Goal: Transaction & Acquisition: Purchase product/service

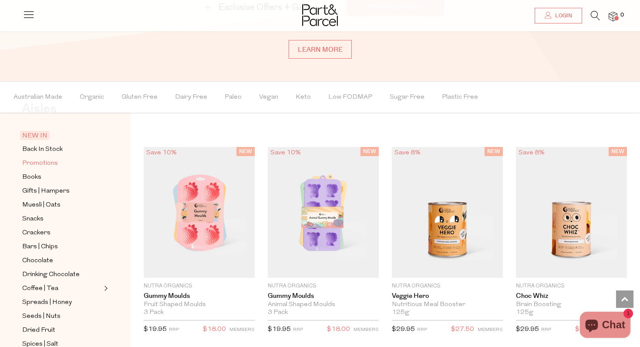
scroll to position [38, 0]
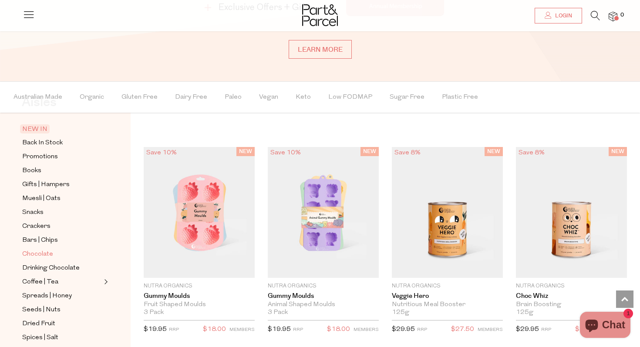
click at [38, 256] on span "Chocolate" at bounding box center [37, 254] width 31 height 10
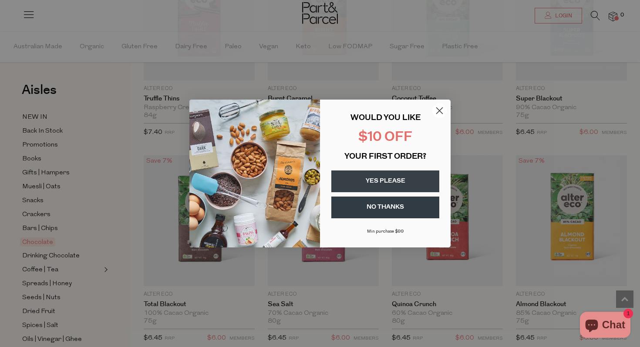
scroll to position [1005, 0]
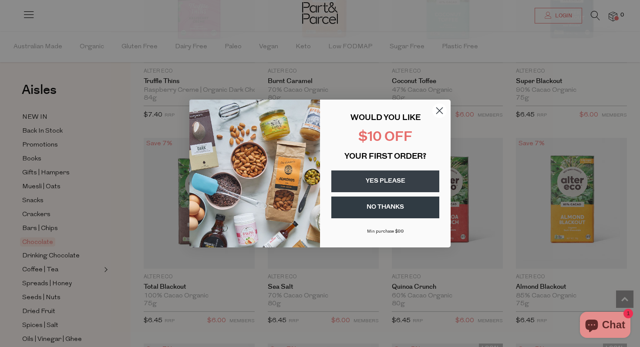
click at [438, 110] on circle "Close dialog" at bounding box center [439, 111] width 14 height 14
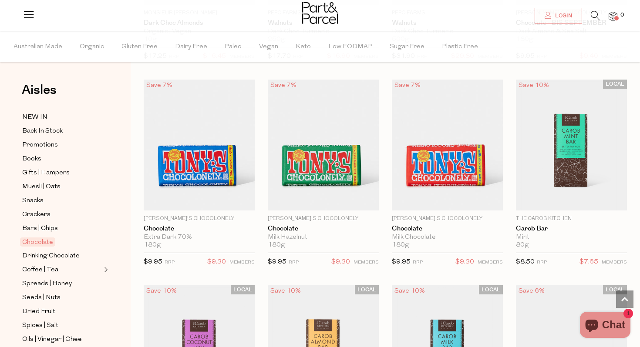
scroll to position [2092, 0]
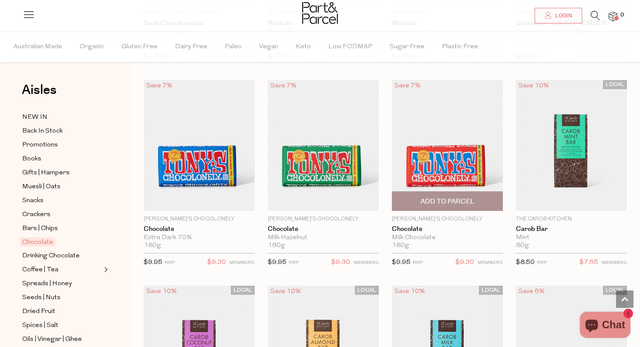
click at [450, 148] on img at bounding box center [447, 145] width 111 height 131
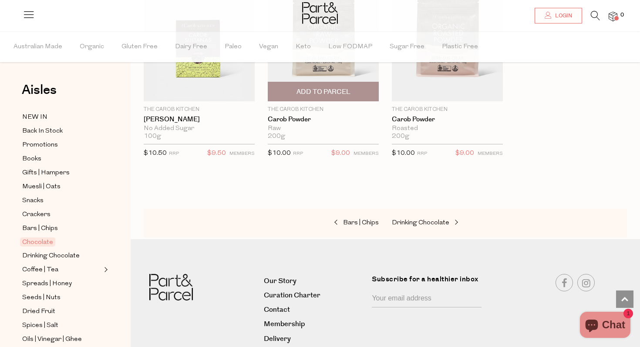
scroll to position [3025, 0]
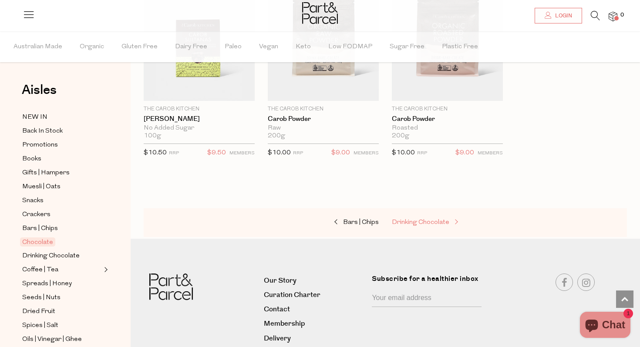
click at [425, 222] on span "Drinking Chocolate" at bounding box center [420, 222] width 57 height 7
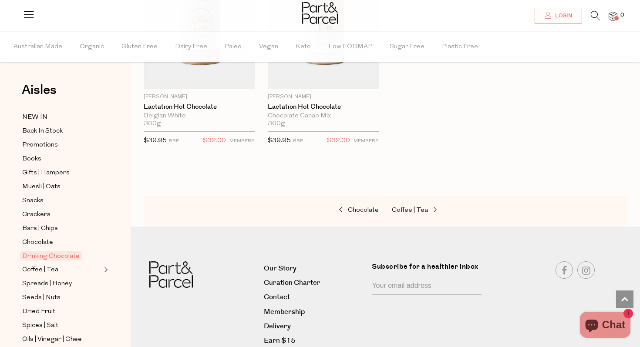
scroll to position [987, 0]
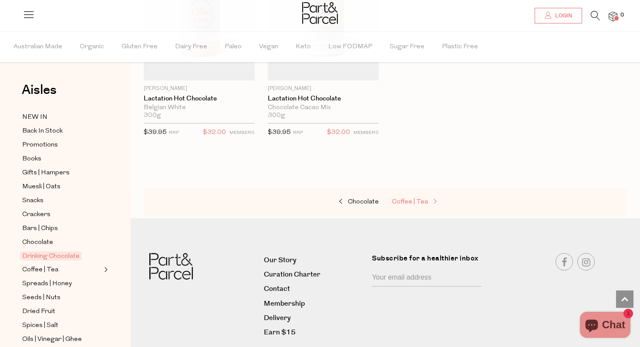
click at [408, 199] on span "Coffee | Tea" at bounding box center [410, 202] width 36 height 7
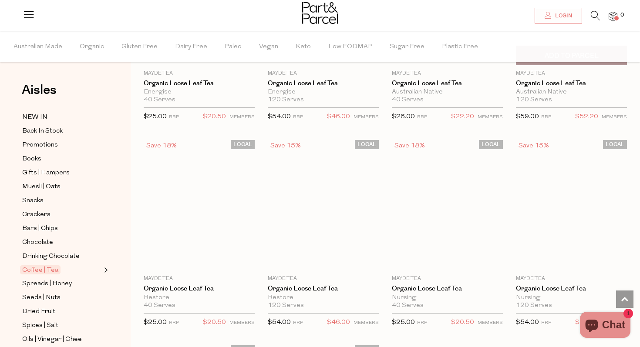
scroll to position [2238, 0]
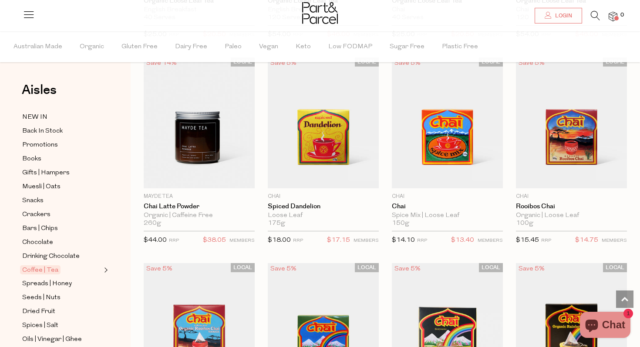
scroll to position [2938, 0]
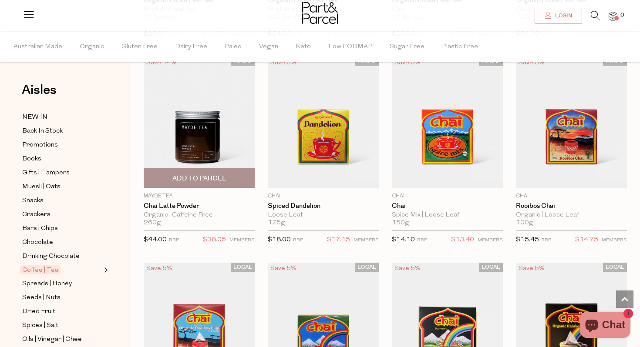
click at [225, 150] on img at bounding box center [199, 122] width 111 height 131
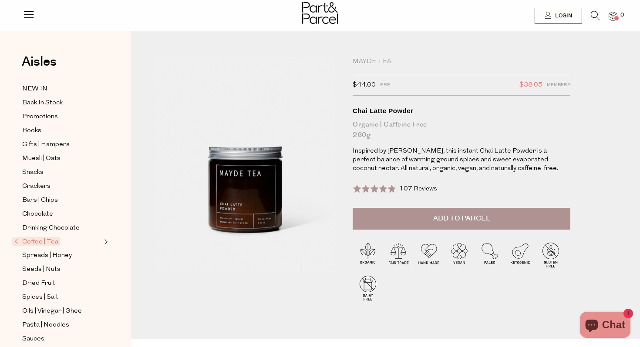
click at [599, 15] on icon at bounding box center [595, 16] width 9 height 10
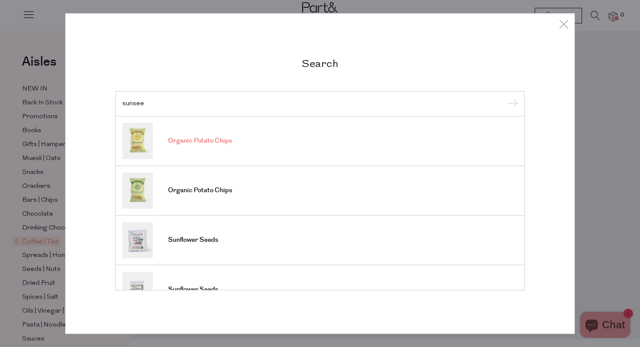
type input "sunsee"
click at [225, 151] on link "Organic Potato Chips" at bounding box center [319, 141] width 395 height 36
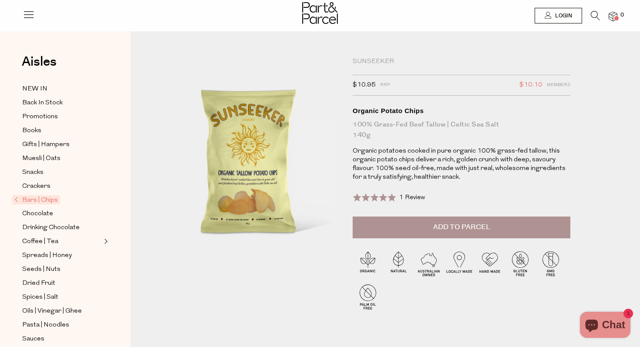
click at [383, 109] on div "Organic Potato Chips" at bounding box center [462, 111] width 218 height 9
click at [41, 199] on span "Bars | Chips" at bounding box center [36, 199] width 48 height 9
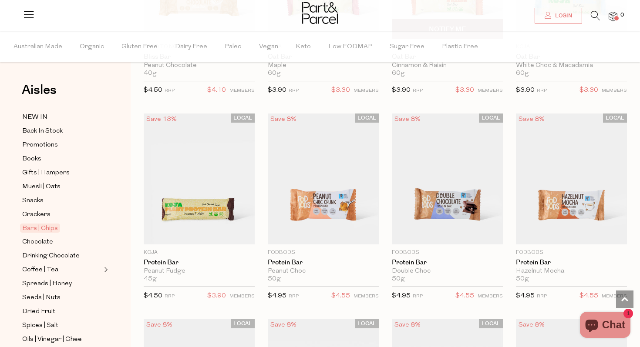
scroll to position [322, 0]
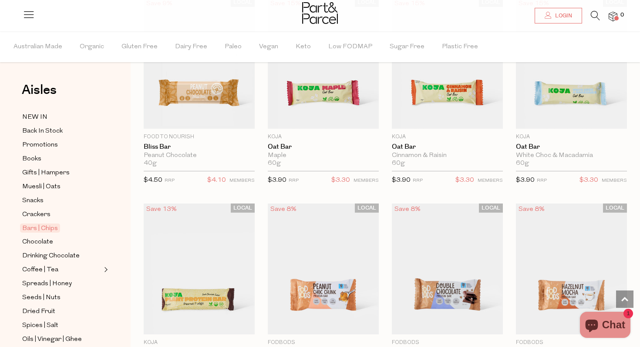
click at [594, 16] on icon at bounding box center [595, 16] width 9 height 10
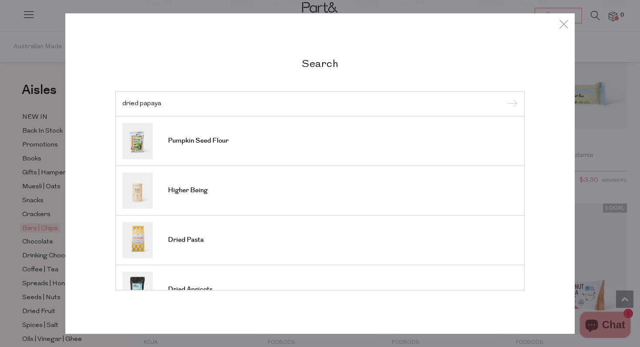
type input "dried papaya"
click at [504, 98] on input "submit" at bounding box center [510, 104] width 13 height 13
